Goal: Task Accomplishment & Management: Manage account settings

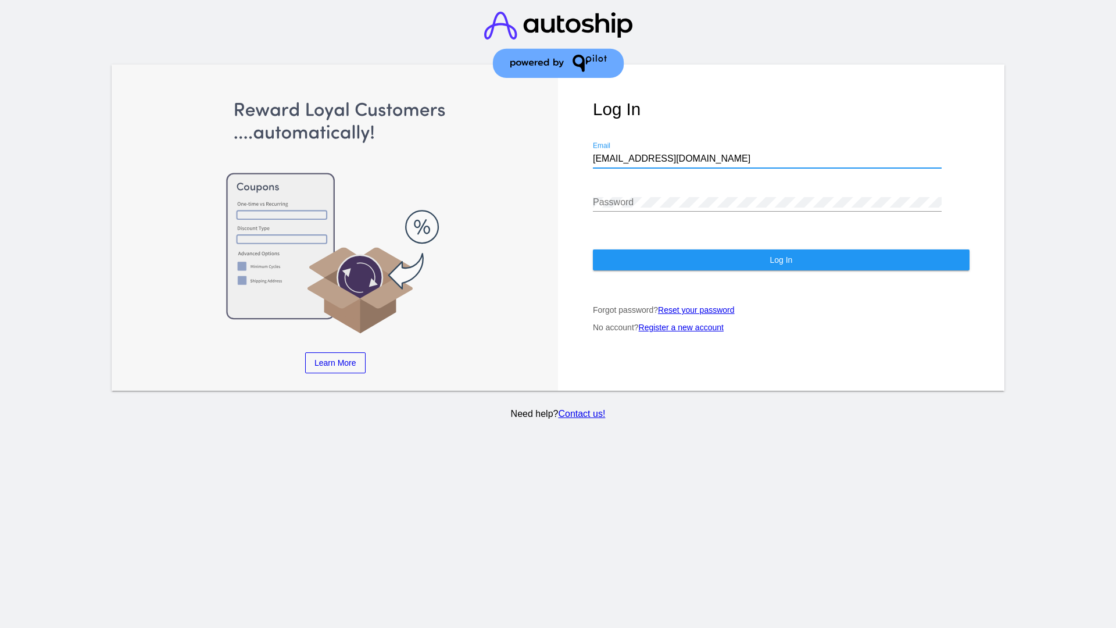
type input "jr@patternsinthecloud.com"
click at [781, 260] on span "Log In" at bounding box center [781, 259] width 23 height 9
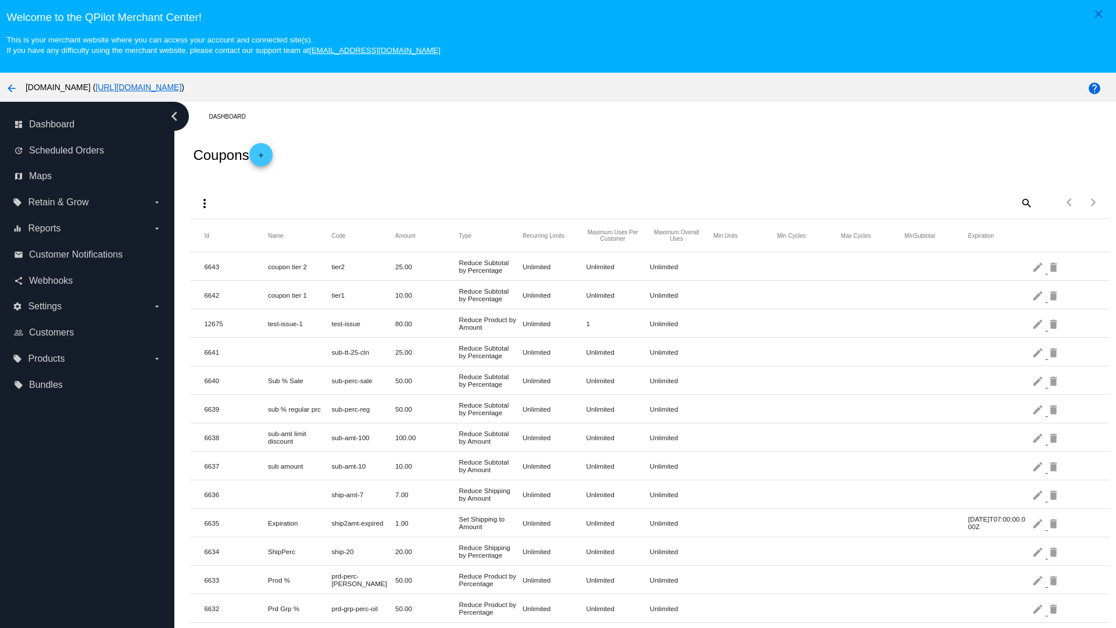
click at [205, 203] on mat-icon "more_vert" at bounding box center [205, 203] width 14 height 14
click at [227, 259] on button "file_upload Import" at bounding box center [226, 259] width 67 height 28
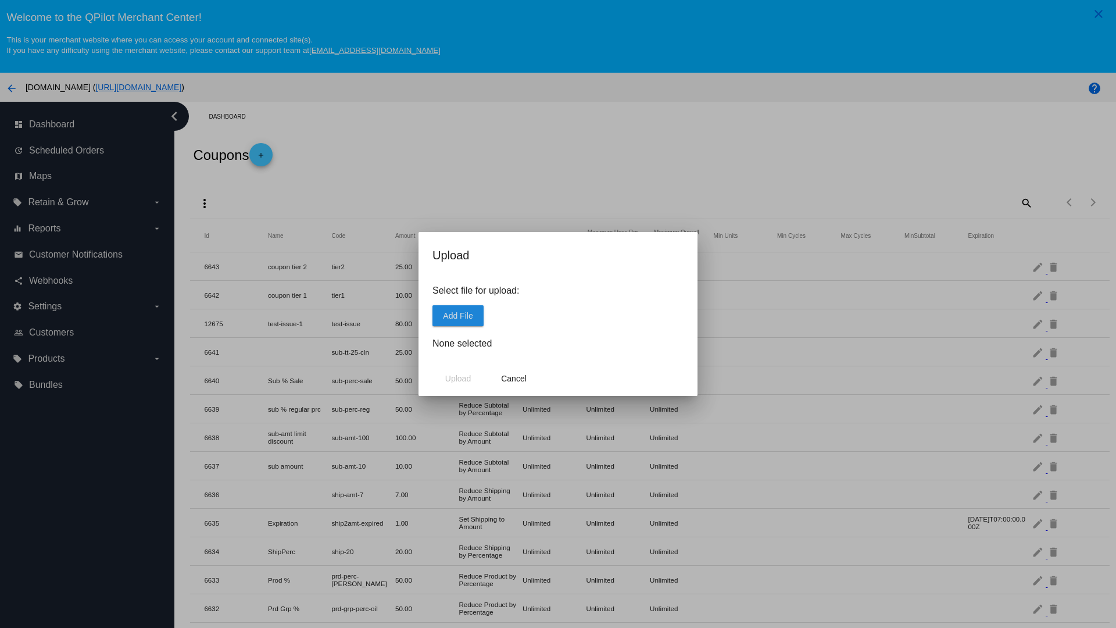
click at [458, 315] on span "Add File" at bounding box center [458, 315] width 30 height 9
click at [458, 378] on span "Upload" at bounding box center [458, 378] width 26 height 9
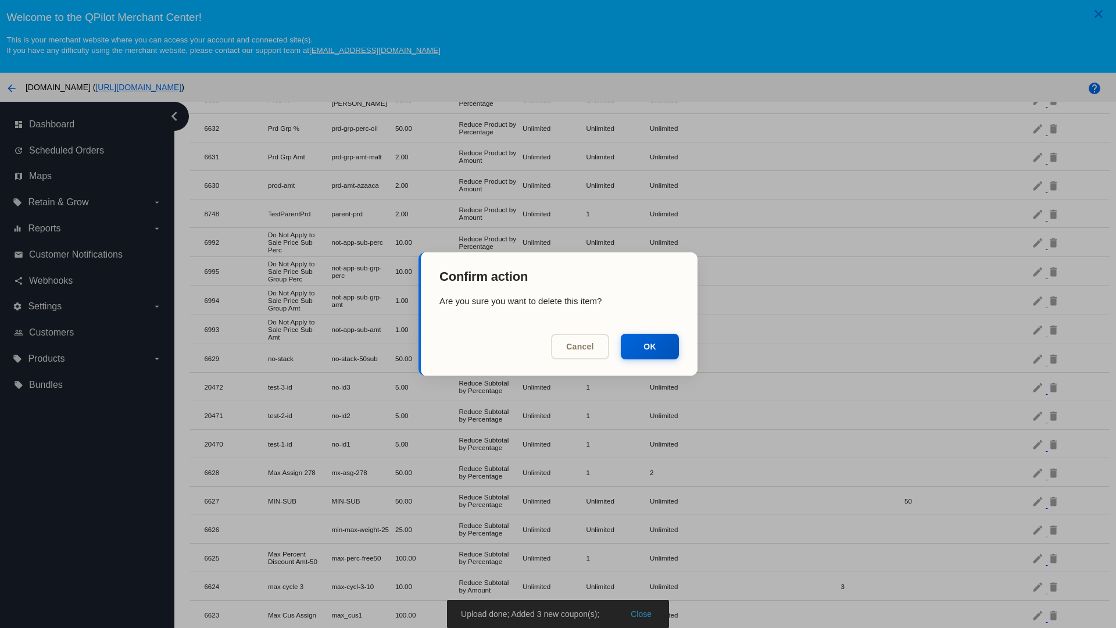
click at [650, 346] on button "OK" at bounding box center [650, 347] width 58 height 26
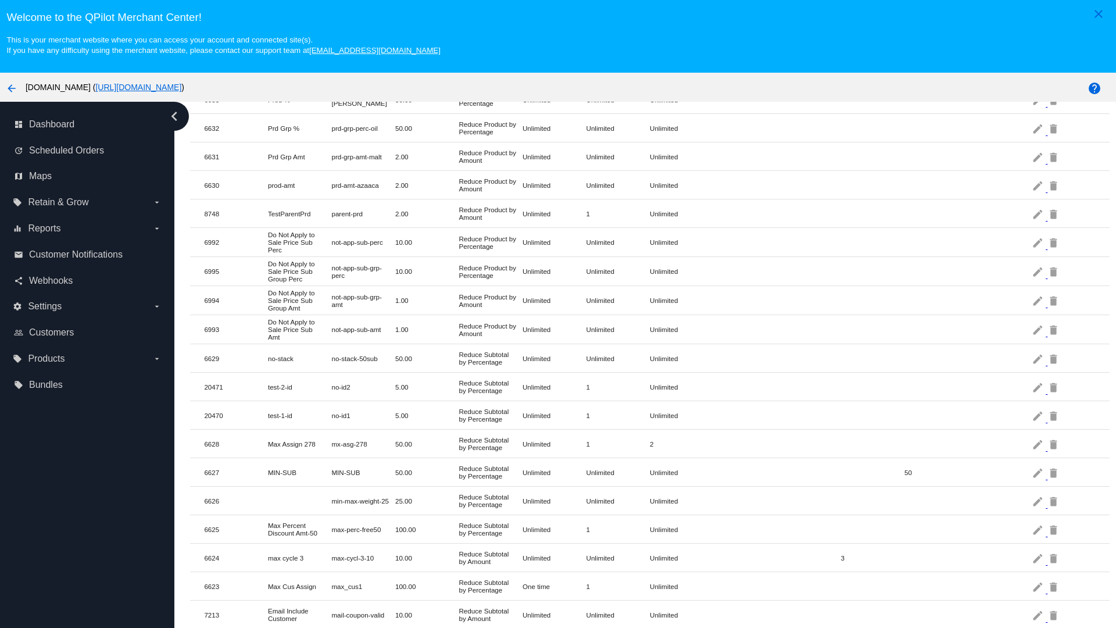
click at [1054, 387] on mat-icon "delete" at bounding box center [1054, 387] width 14 height 18
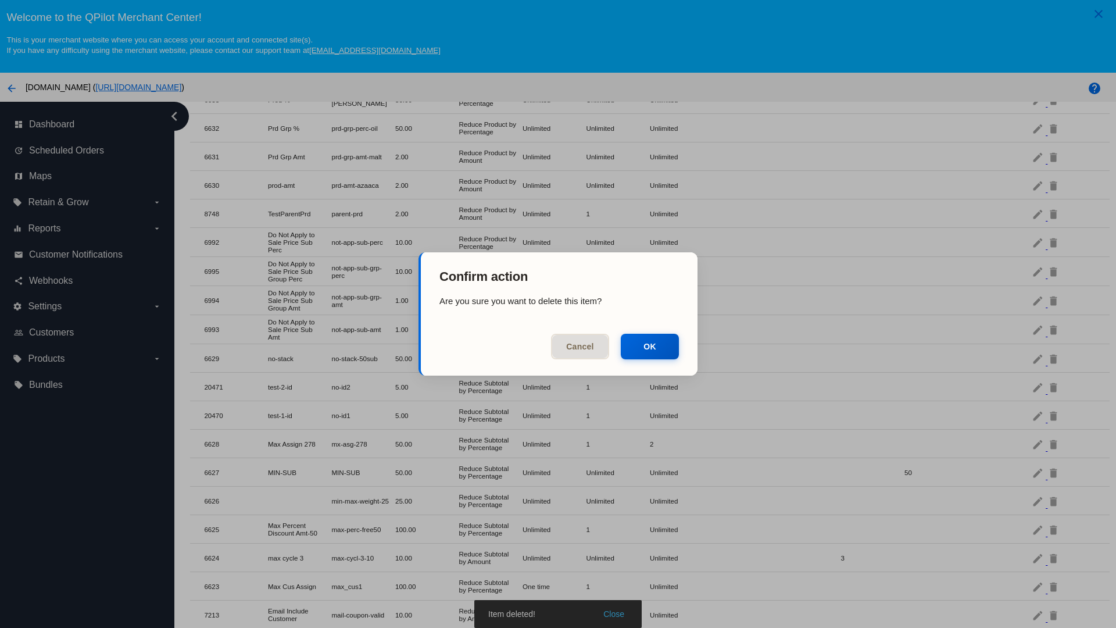
click at [650, 346] on button "OK" at bounding box center [650, 347] width 58 height 26
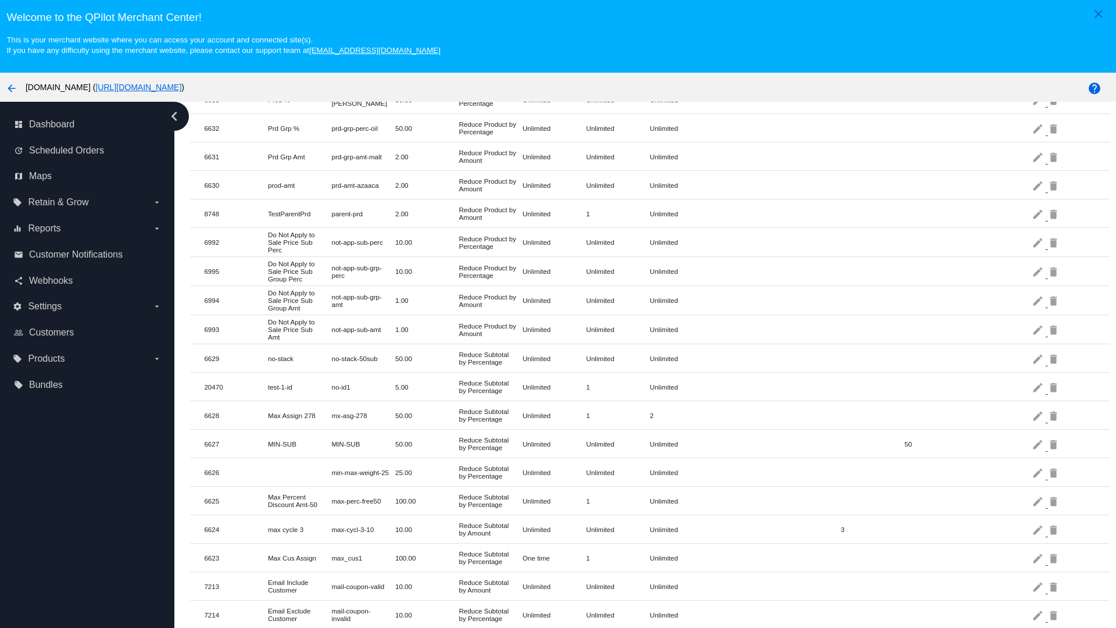
click at [1054, 387] on mat-icon "delete" at bounding box center [1054, 387] width 14 height 18
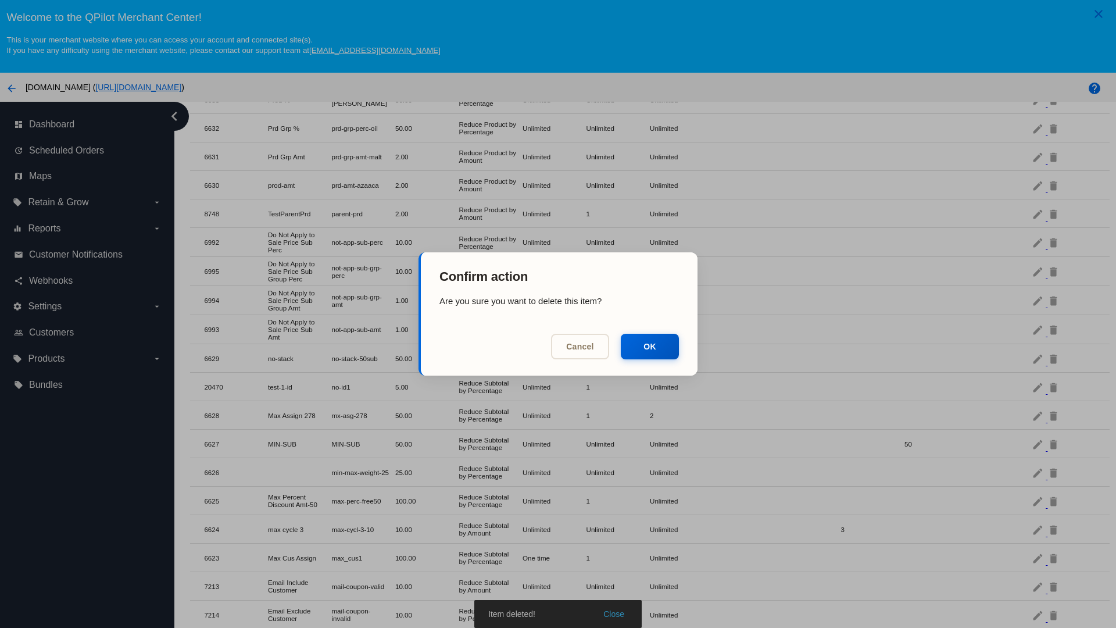
click at [650, 346] on button "OK" at bounding box center [650, 347] width 58 height 26
